Goal: Task Accomplishment & Management: Manage account settings

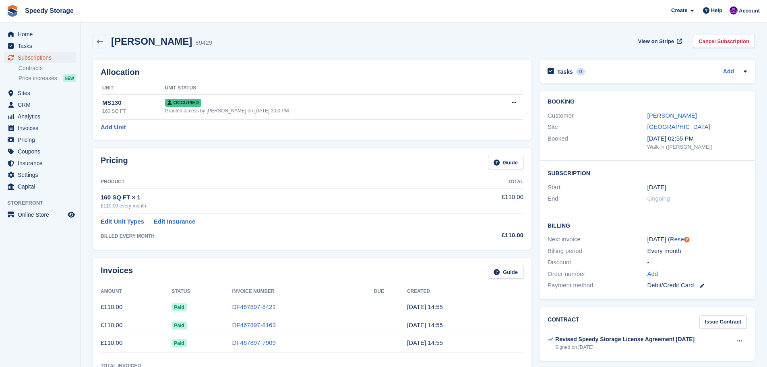
click at [43, 55] on span "Subscriptions" at bounding box center [42, 57] width 48 height 11
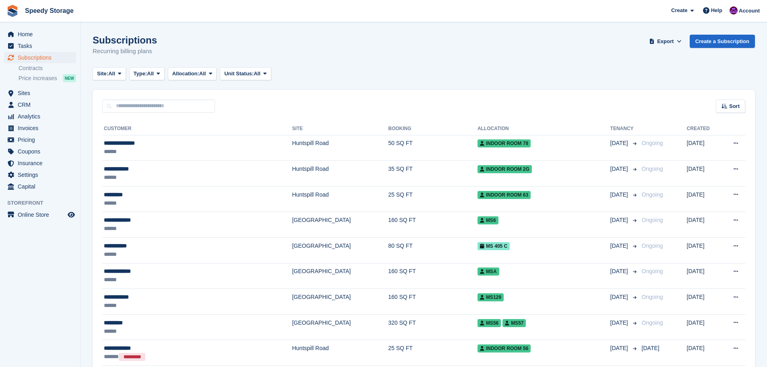
click at [143, 108] on input "text" at bounding box center [158, 106] width 113 height 13
type input "**********"
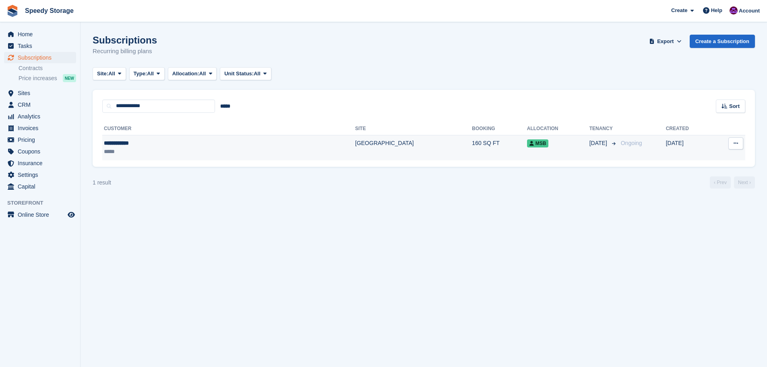
click at [146, 144] on div "**********" at bounding box center [166, 143] width 125 height 8
